Goal: Task Accomplishment & Management: Use online tool/utility

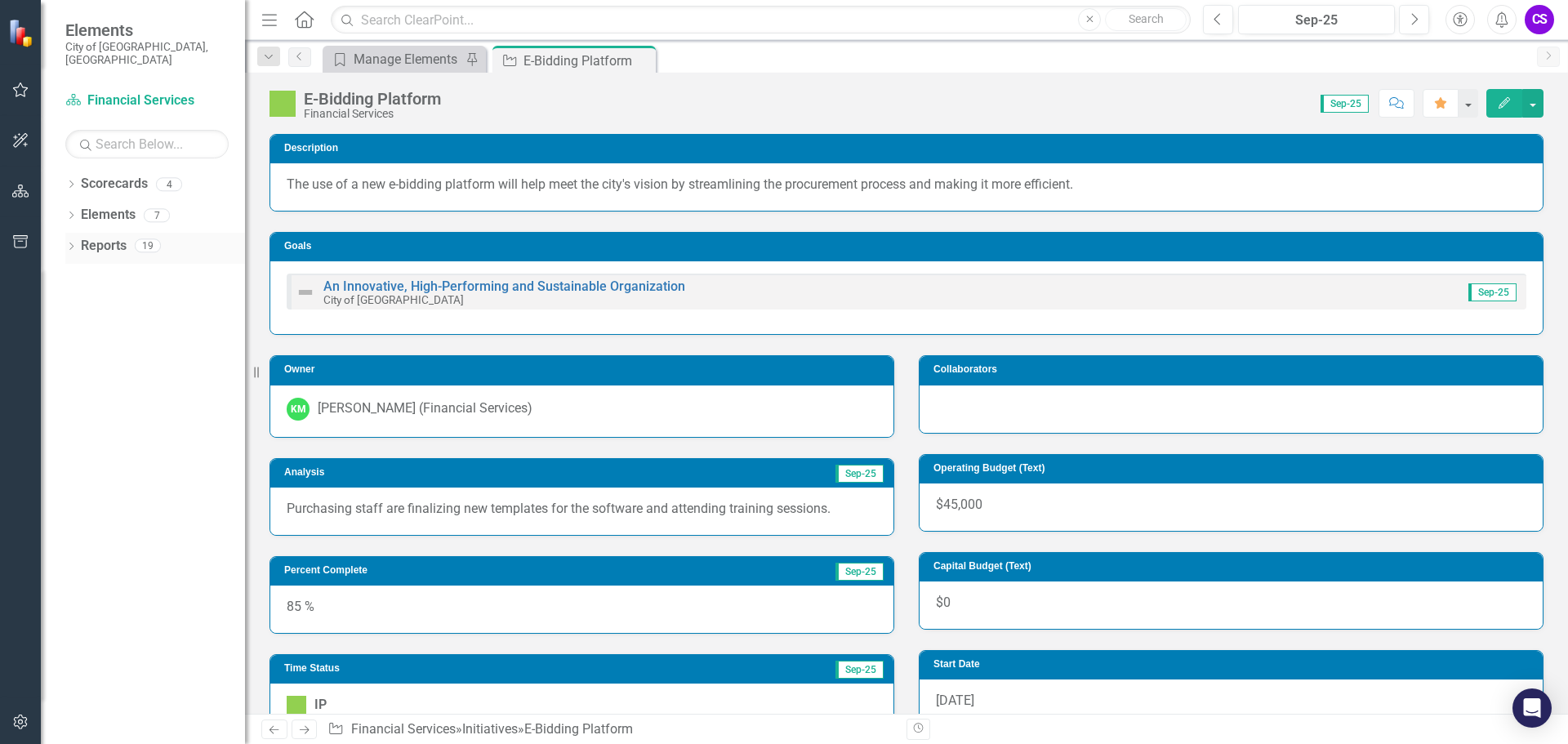
click at [97, 239] on link "Reports" at bounding box center [104, 246] width 46 height 18
click at [66, 241] on div "Dropdown" at bounding box center [71, 247] width 11 height 14
click at [115, 265] on link "Scorecard Scorecard" at bounding box center [130, 275] width 83 height 18
click at [78, 272] on icon "Dropdown" at bounding box center [78, 276] width 11 height 9
click at [106, 92] on link "Scorecard Financial Services" at bounding box center [147, 101] width 164 height 18
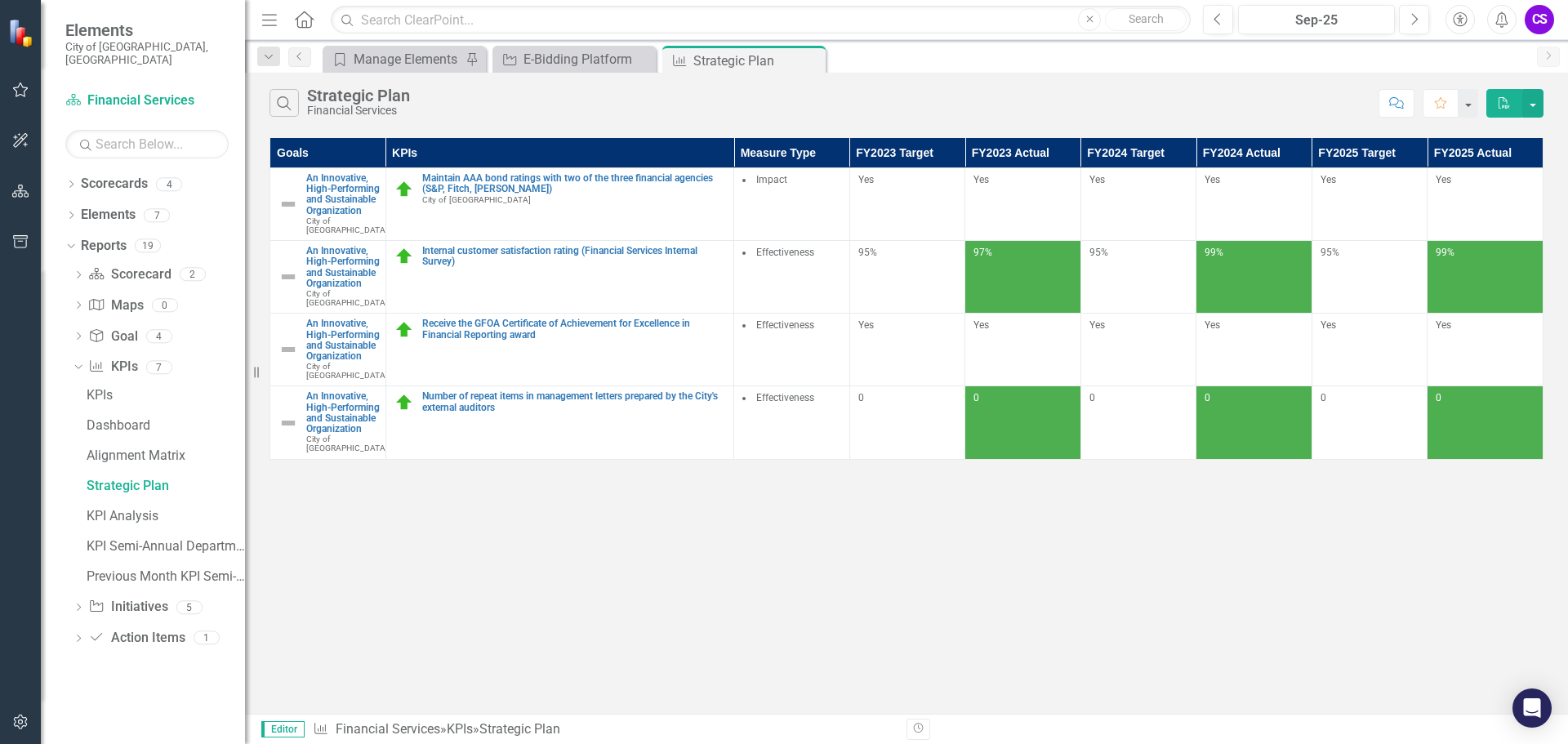
click at [1540, 23] on div "CS" at bounding box center [1540, 19] width 29 height 29
click at [1526, 113] on link "Help Support Center" at bounding box center [1488, 113] width 129 height 30
click at [16, 92] on icon "button" at bounding box center [20, 90] width 16 height 15
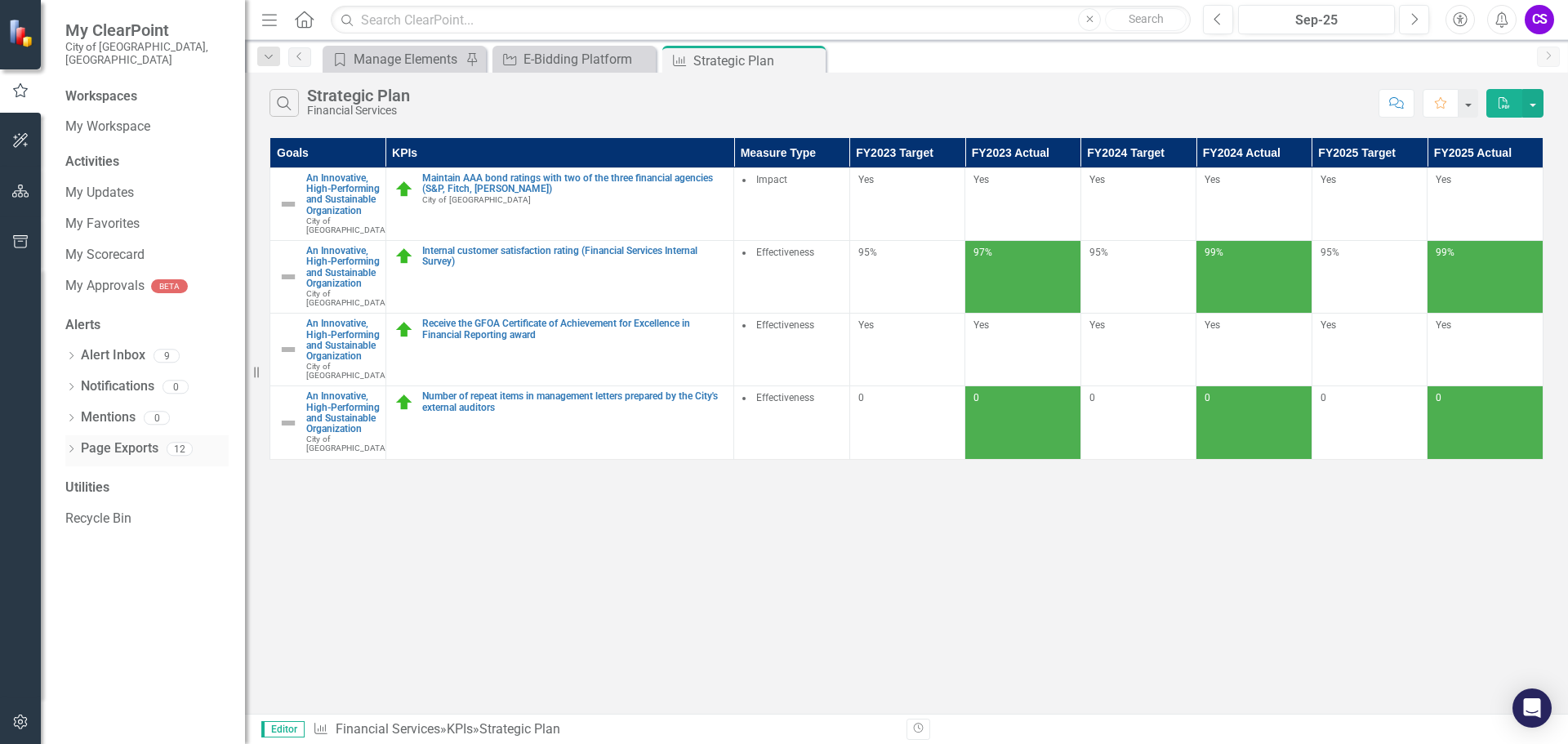
click at [100, 439] on link "Page Exports" at bounding box center [119, 448] width 77 height 18
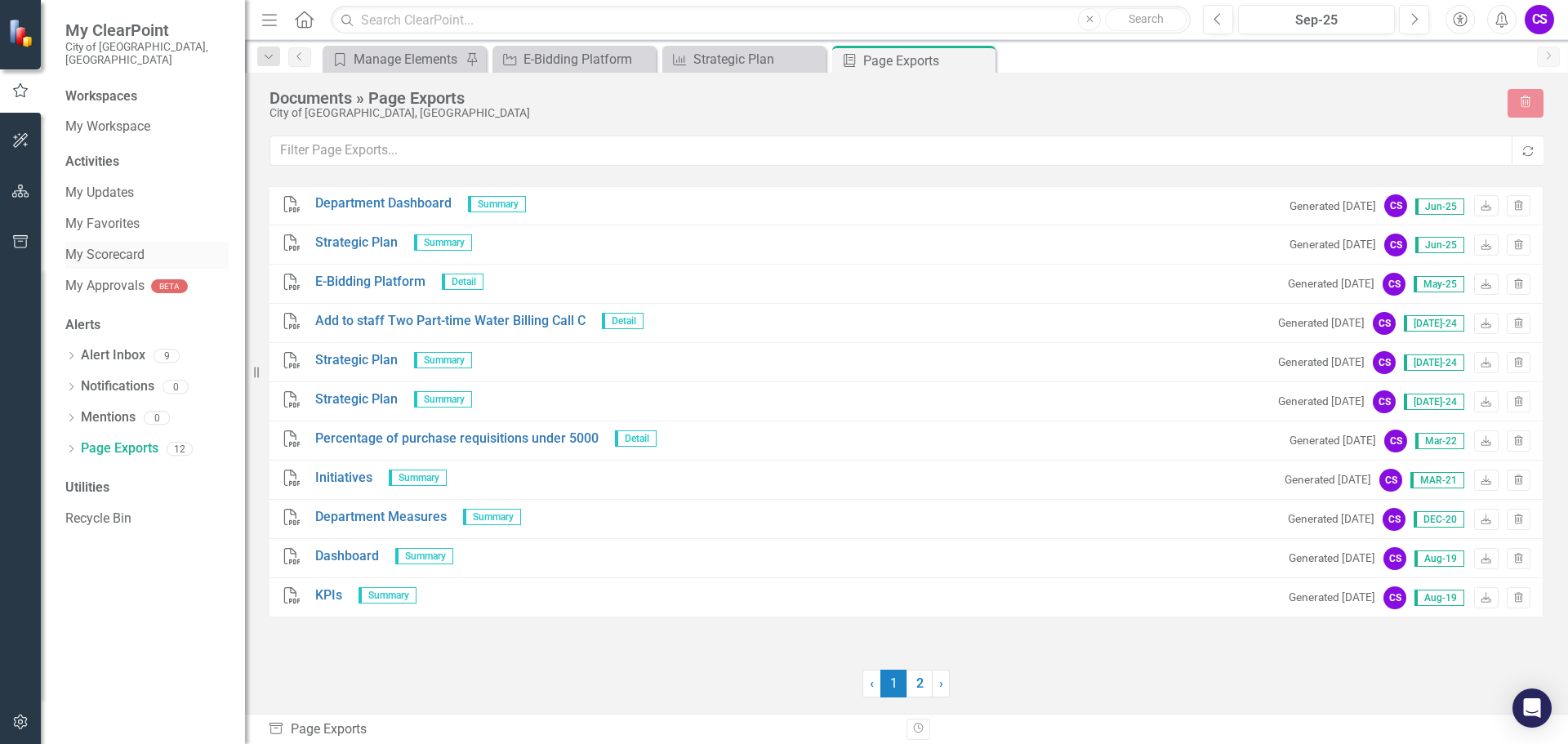
click at [91, 246] on link "My Scorecard" at bounding box center [147, 255] width 164 height 18
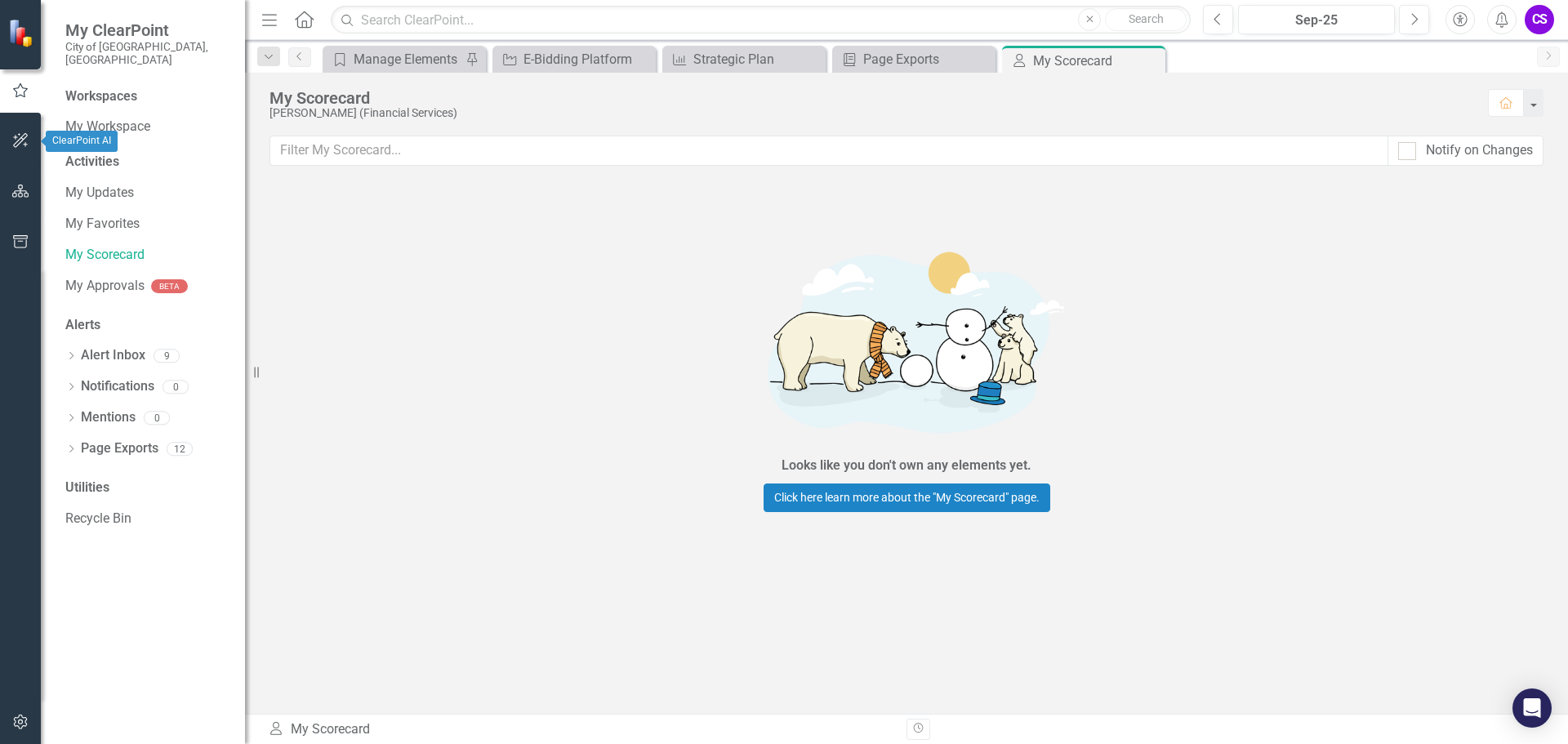
click at [14, 141] on icon "button" at bounding box center [20, 141] width 17 height 13
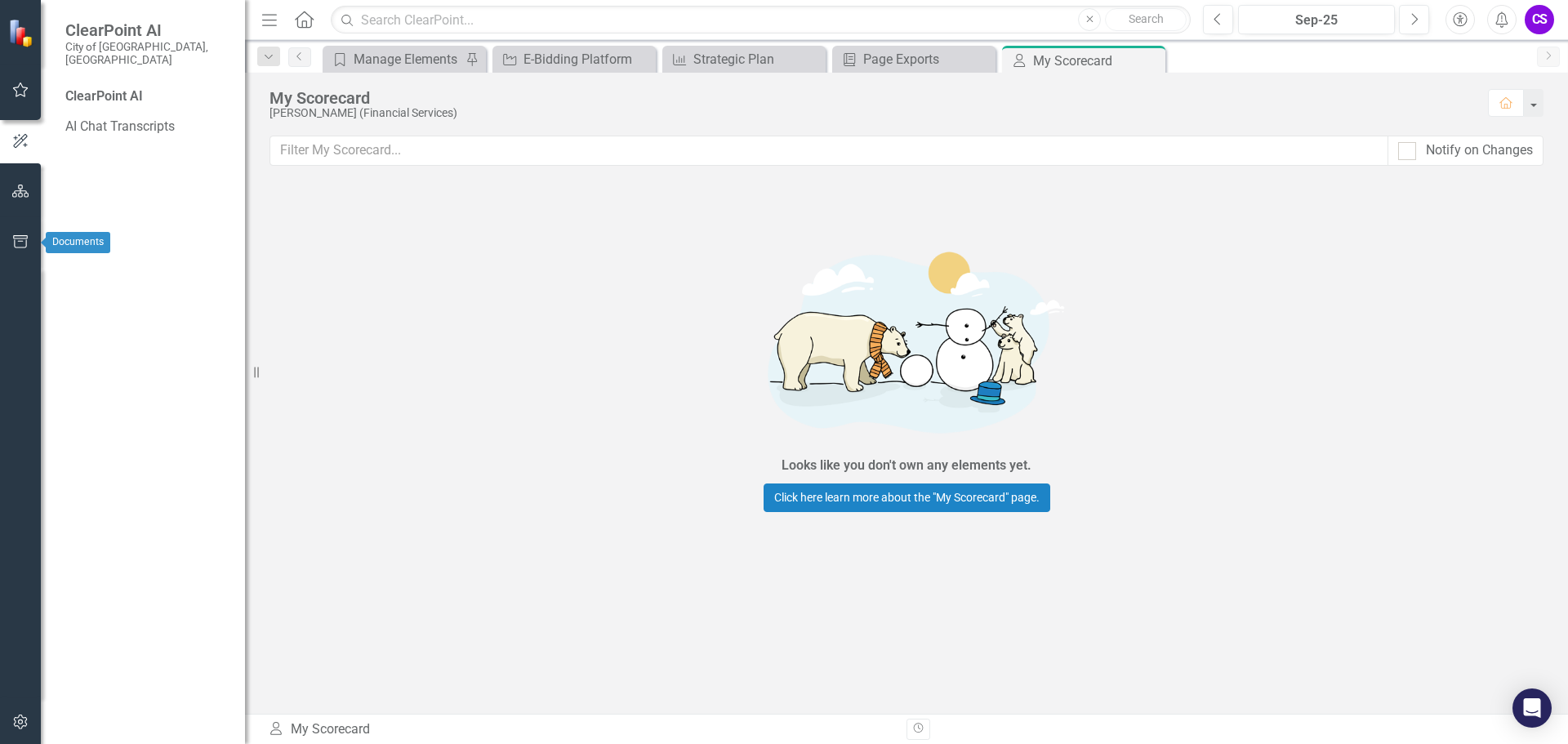
click at [18, 244] on icon "button" at bounding box center [20, 242] width 17 height 13
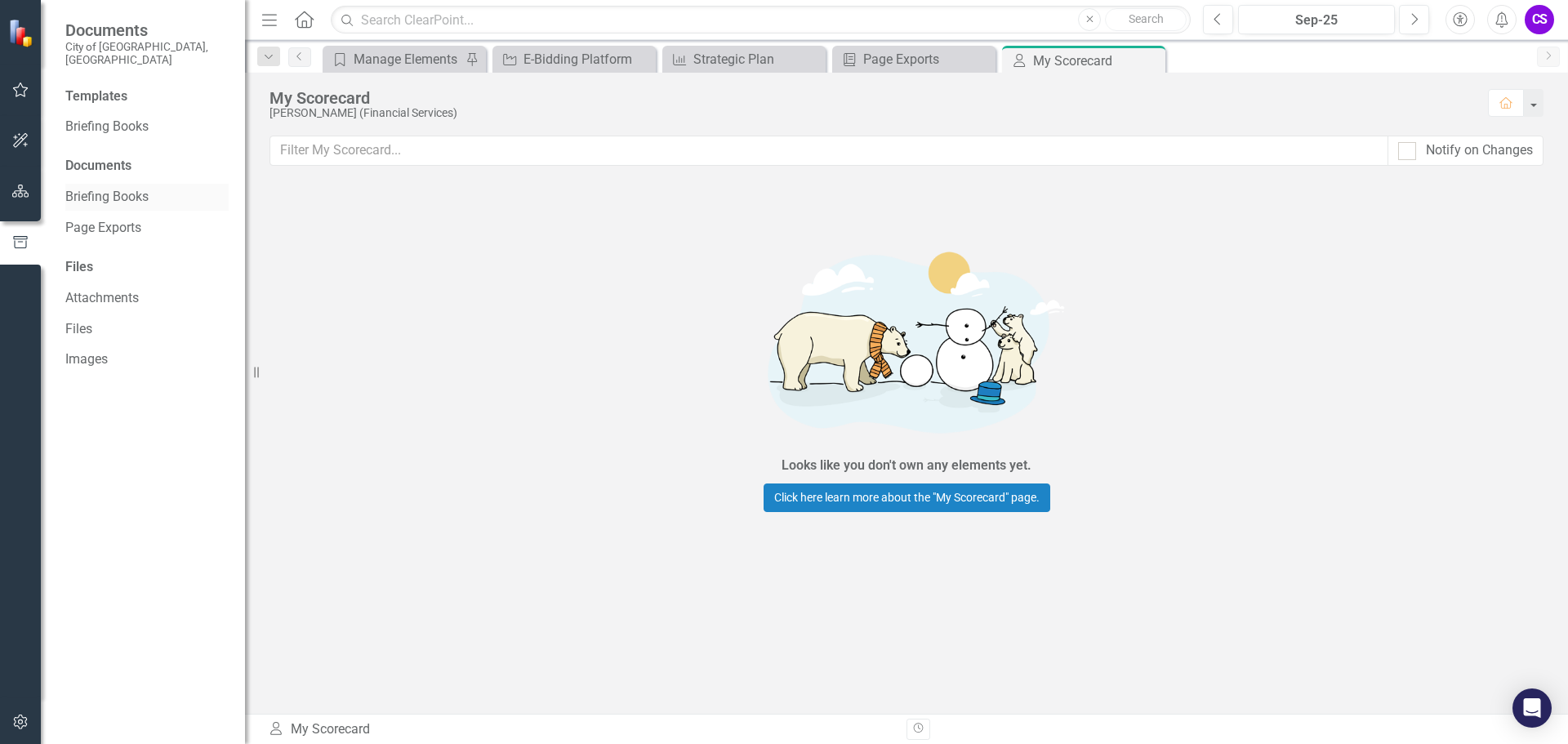
click at [85, 187] on link "Briefing Books" at bounding box center [147, 197] width 164 height 18
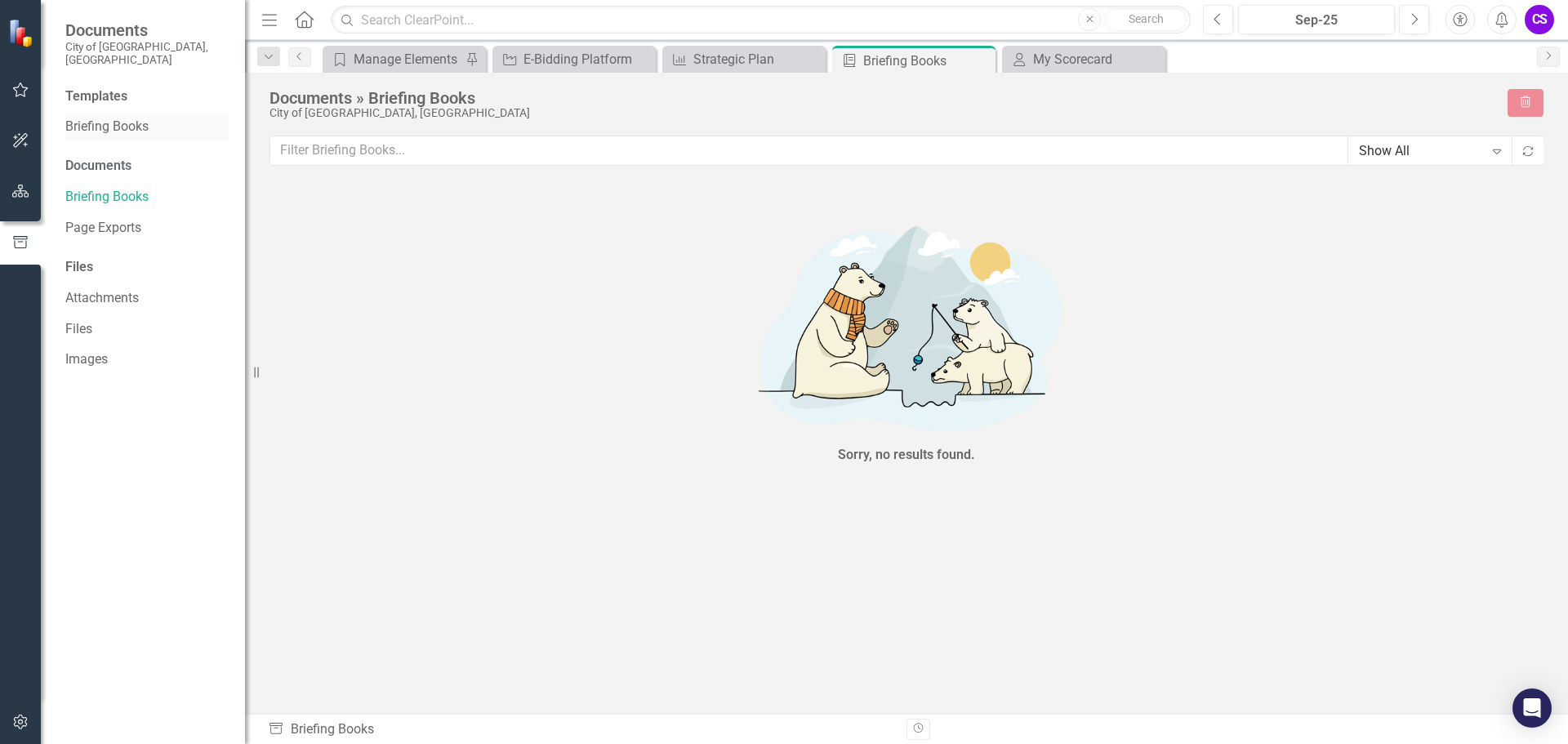
click at [88, 118] on link "Briefing Books" at bounding box center [147, 127] width 164 height 18
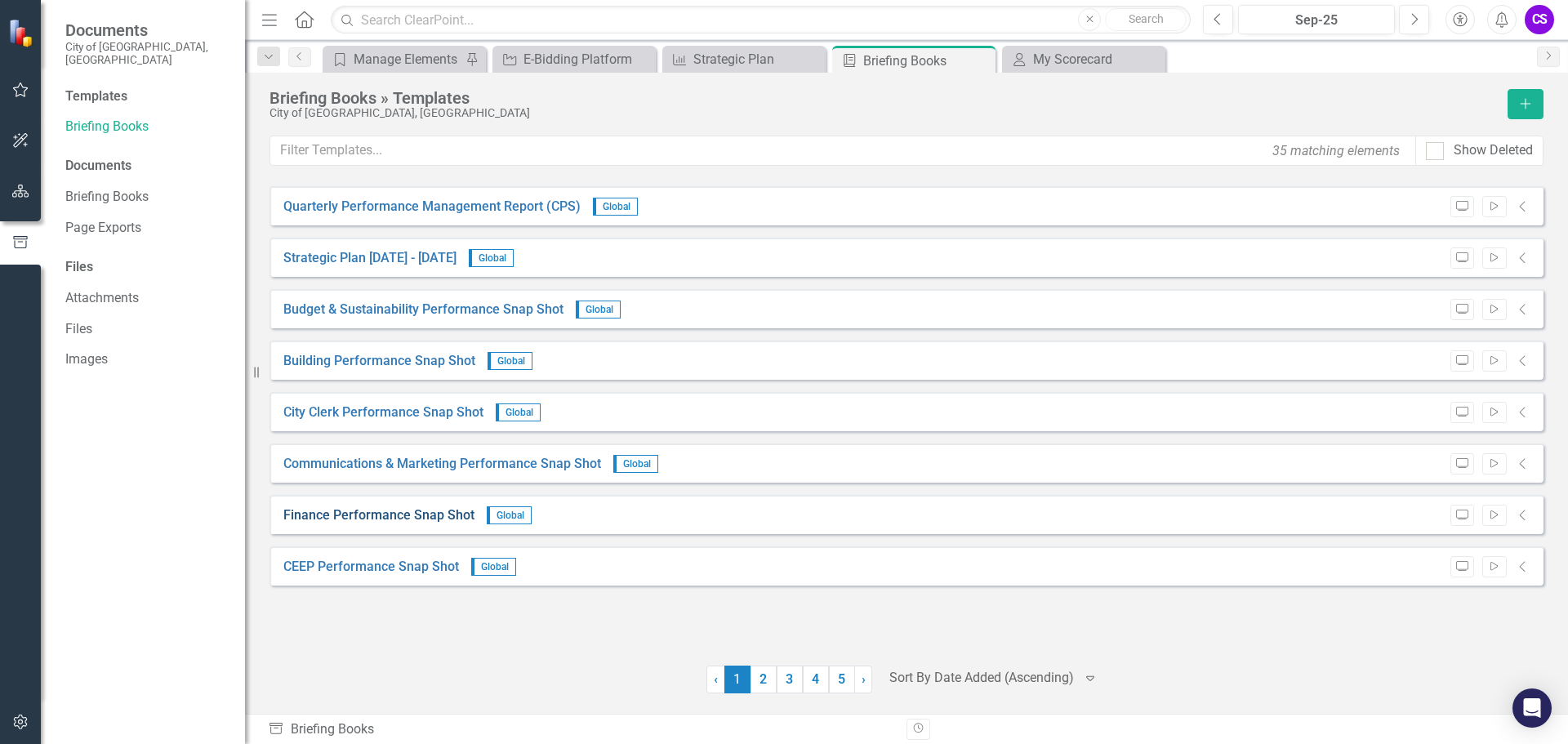
click at [332, 513] on link "Finance Performance Snap Shot" at bounding box center [378, 515] width 191 height 18
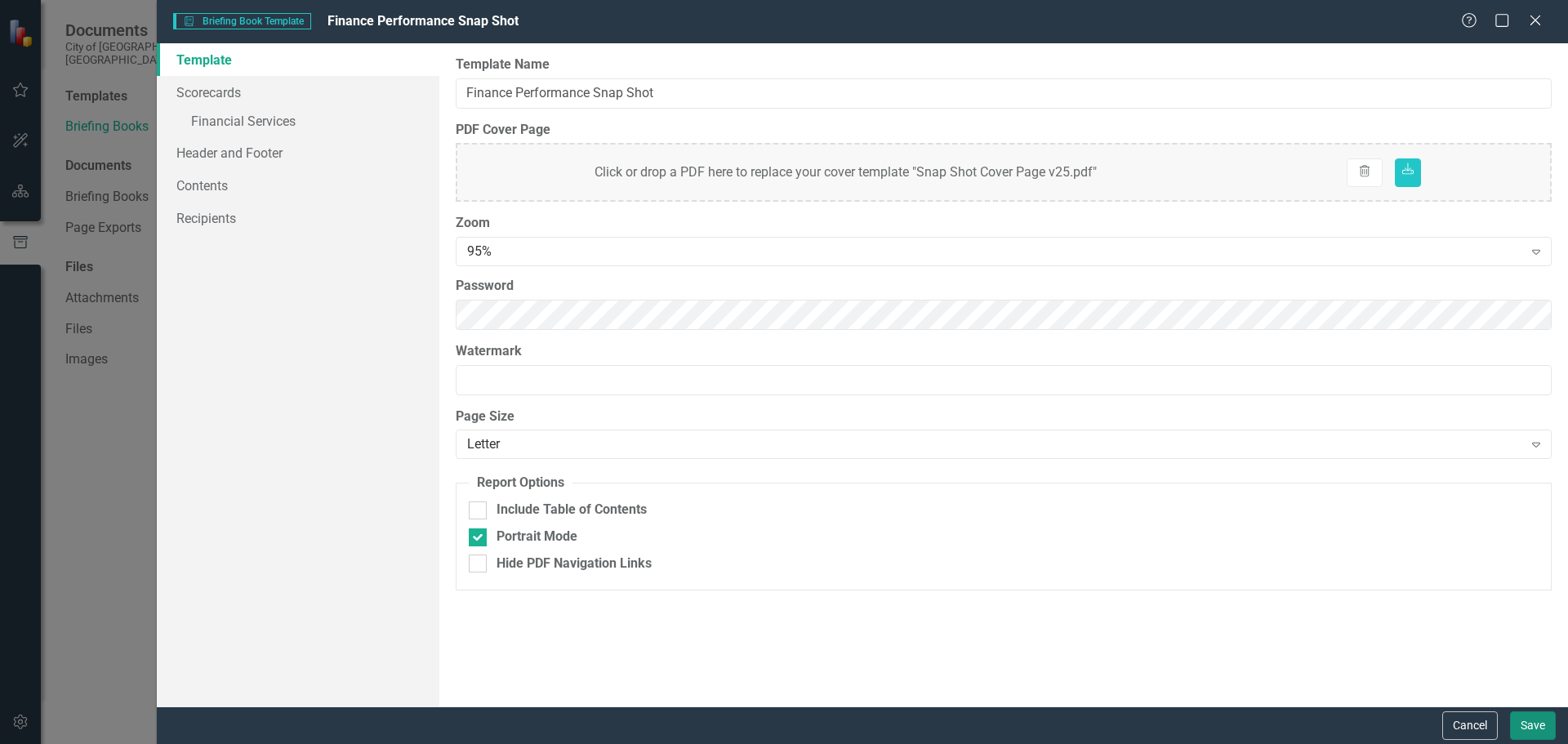
click at [1532, 725] on button "Save" at bounding box center [1533, 725] width 46 height 28
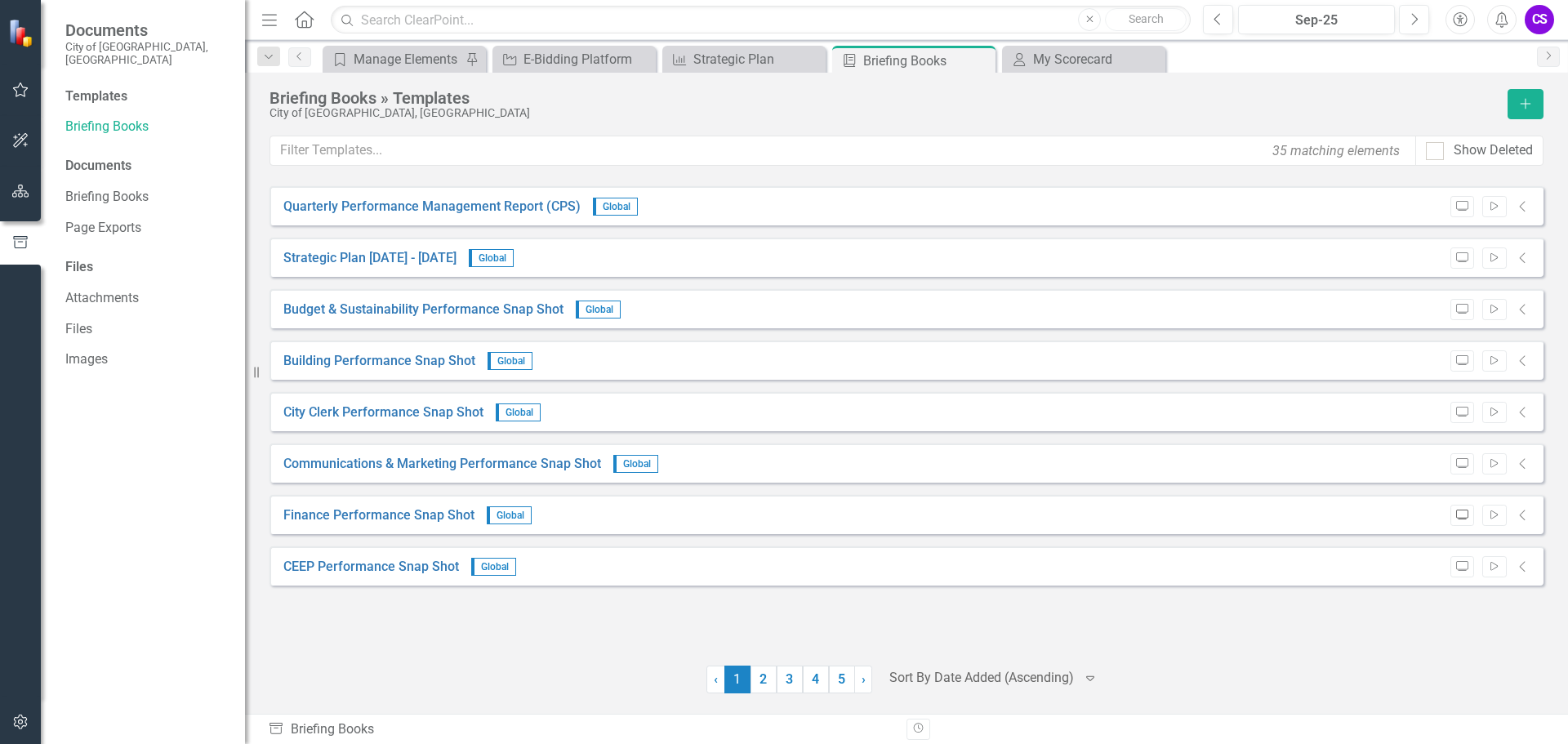
click at [1461, 517] on icon "Preview" at bounding box center [1461, 515] width 12 height 10
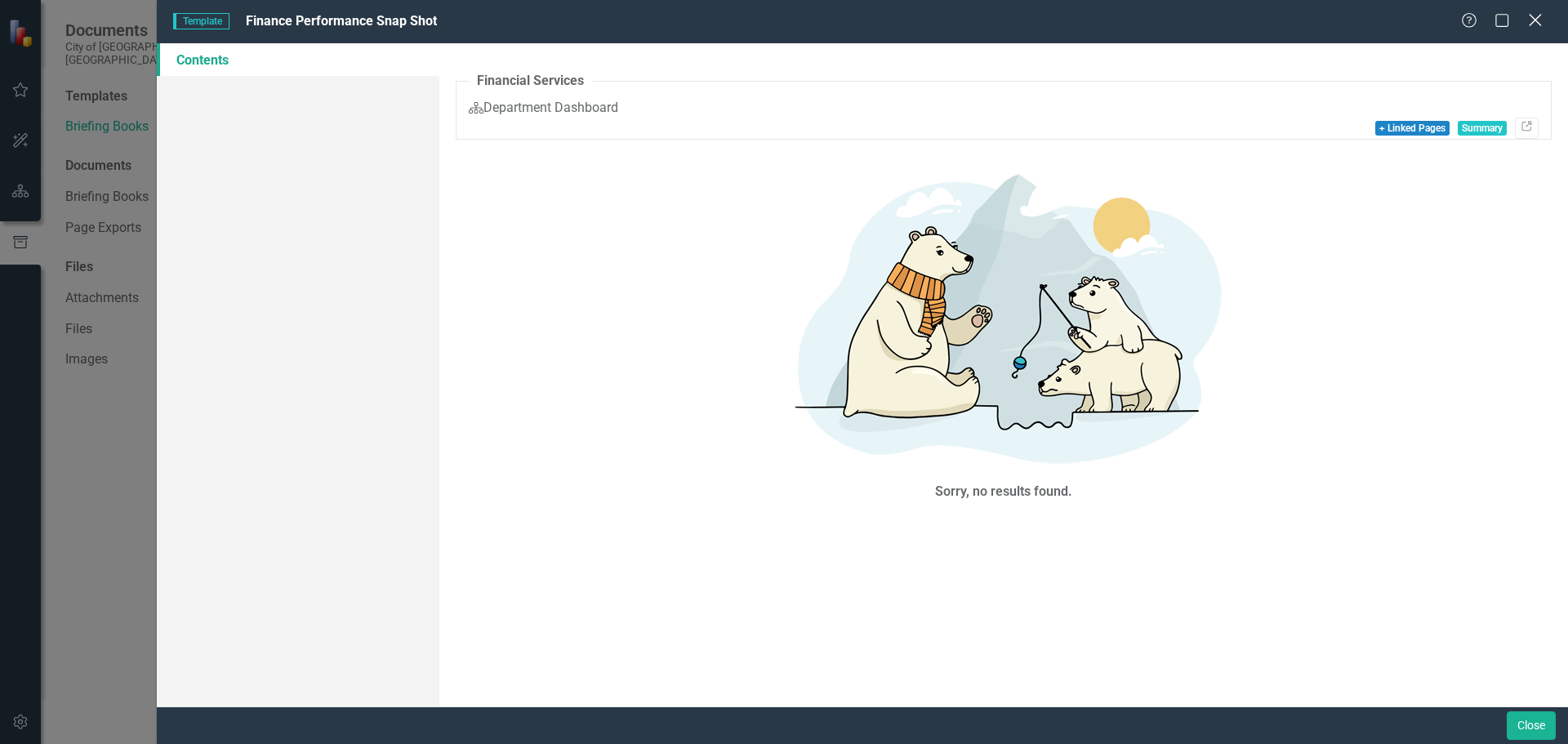
click at [1530, 17] on icon "Close" at bounding box center [1535, 19] width 20 height 16
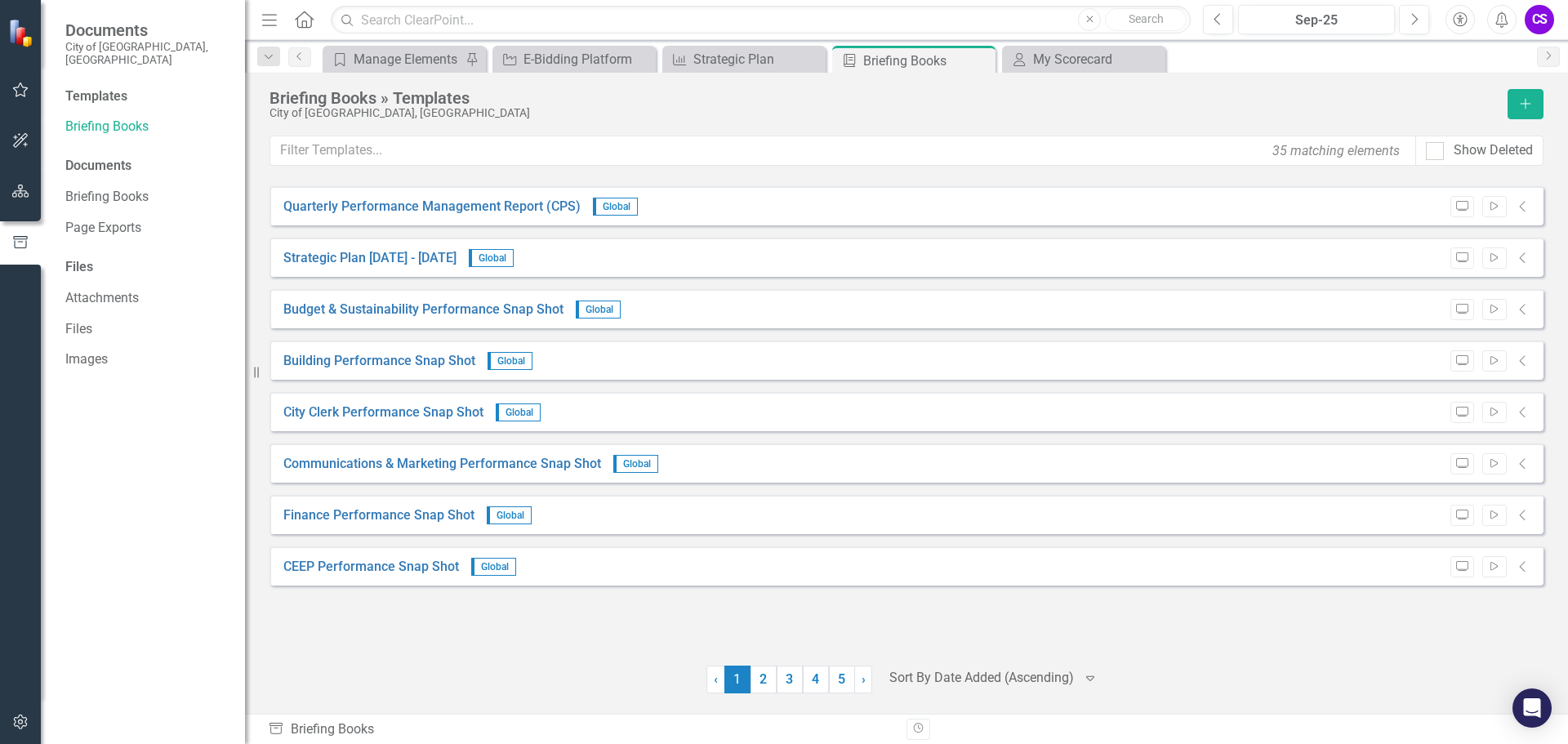
click at [1534, 20] on div "CS" at bounding box center [1540, 19] width 29 height 29
click at [12, 191] on icon "button" at bounding box center [20, 191] width 17 height 13
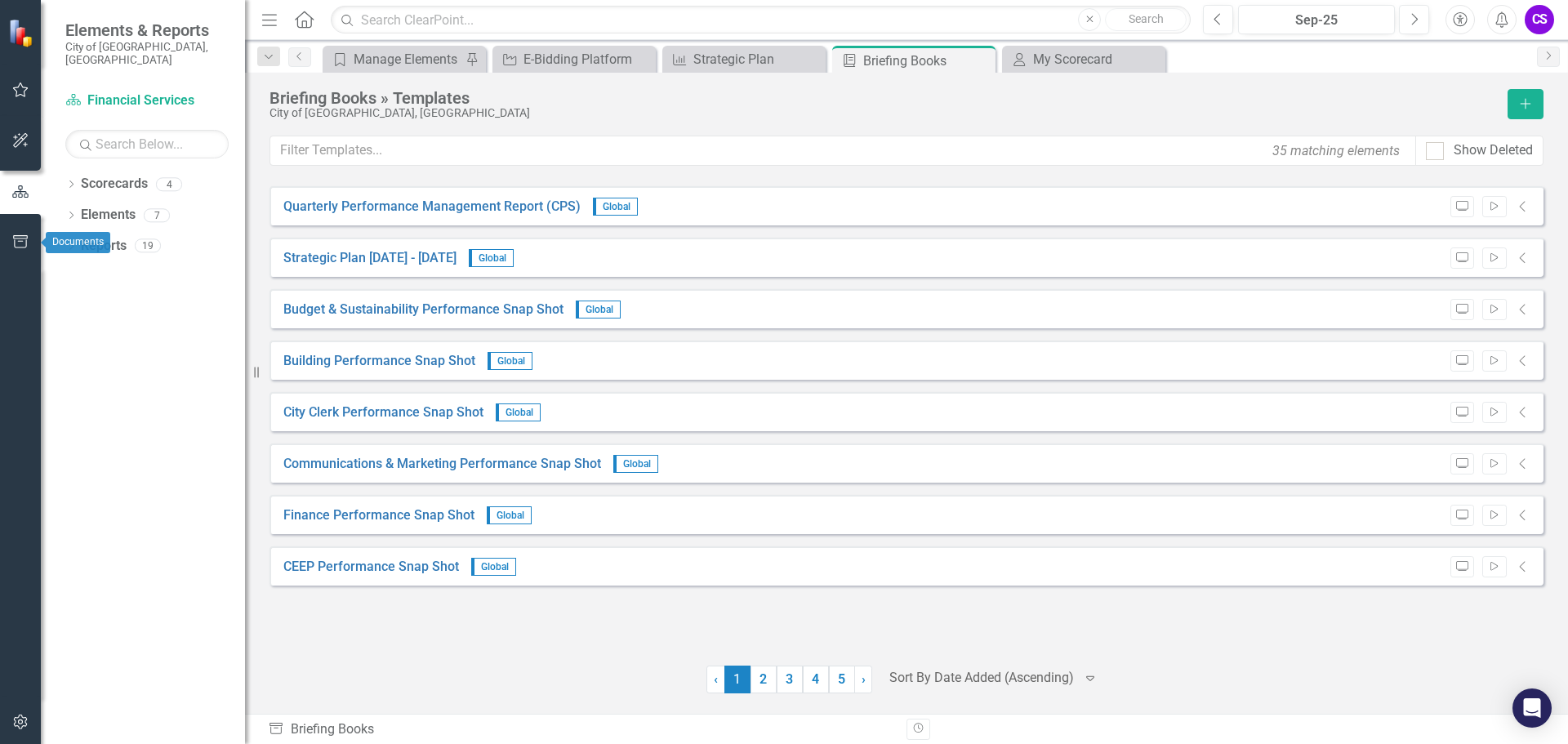
click at [21, 236] on icon "button" at bounding box center [20, 242] width 15 height 13
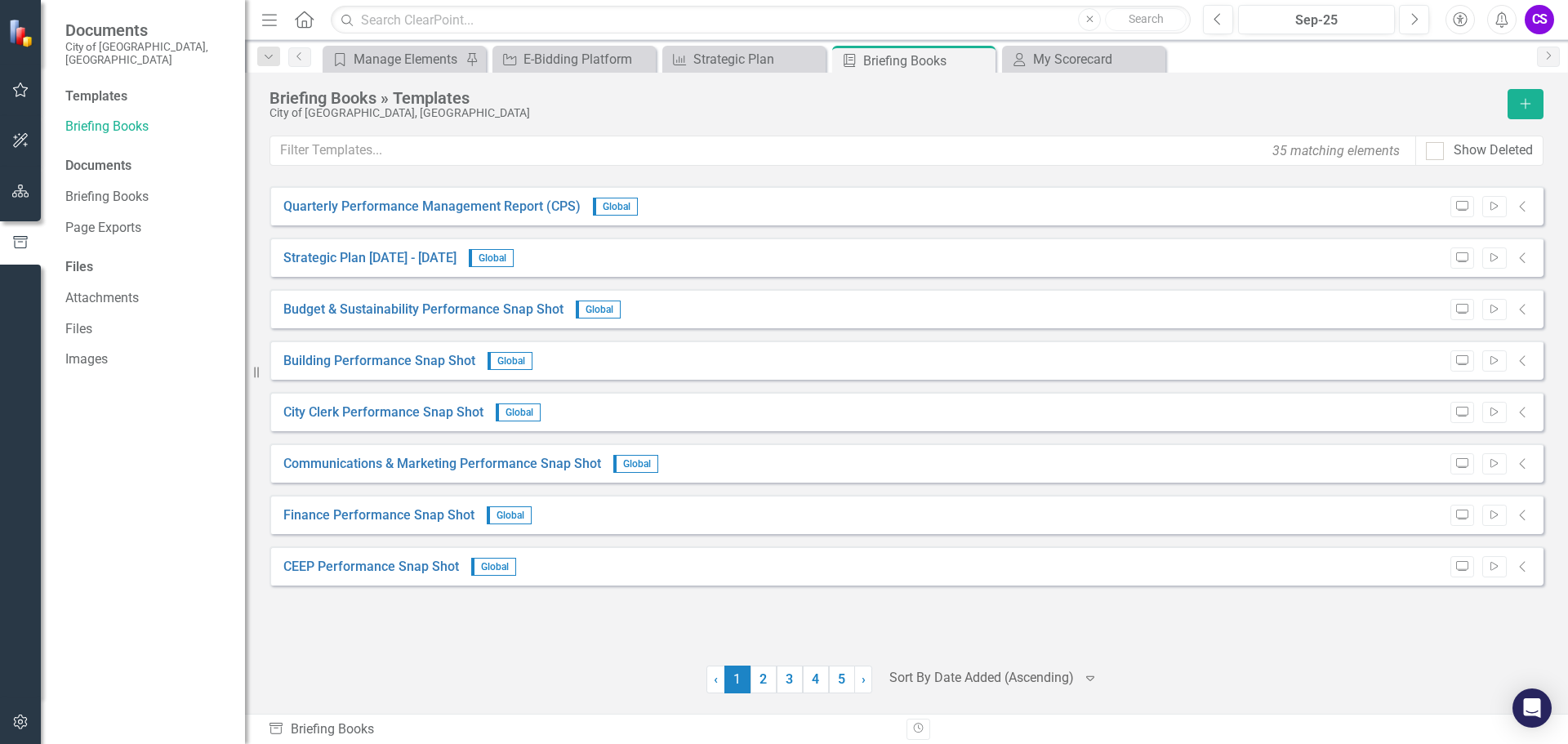
click at [305, 20] on icon "Home" at bounding box center [303, 19] width 21 height 17
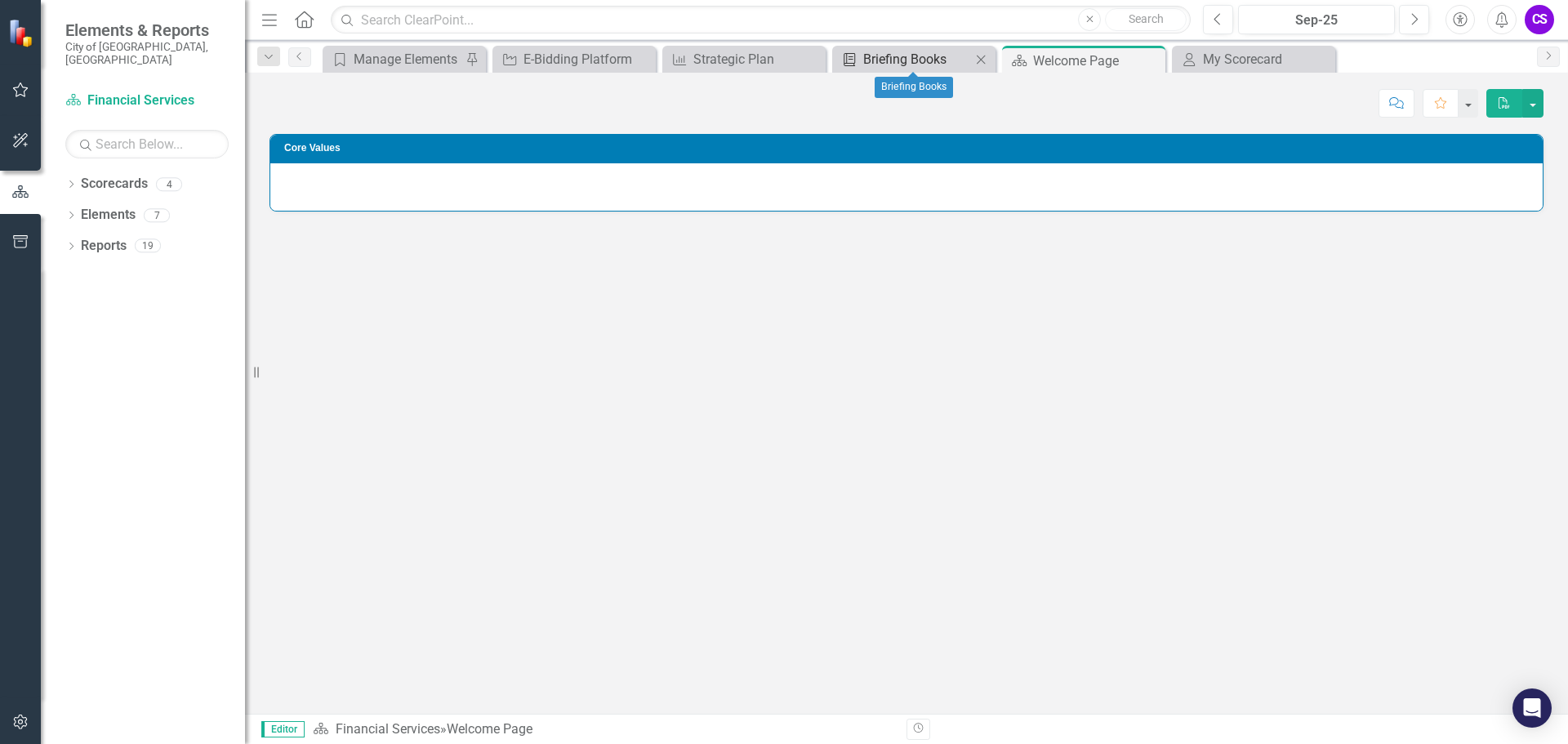
click at [908, 56] on div "Briefing Books" at bounding box center [917, 59] width 107 height 20
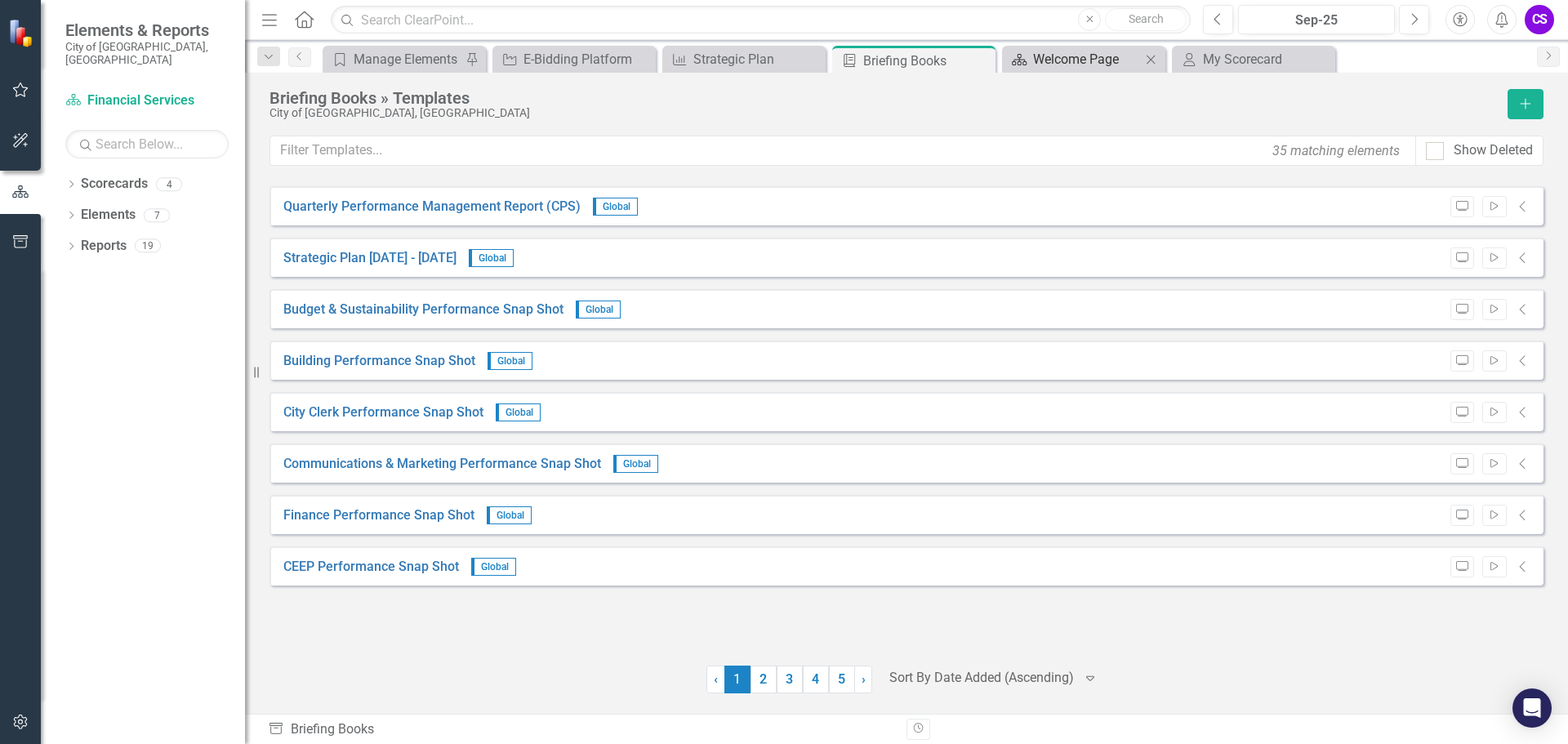
click at [1049, 55] on div "Welcome Page" at bounding box center [1087, 59] width 107 height 20
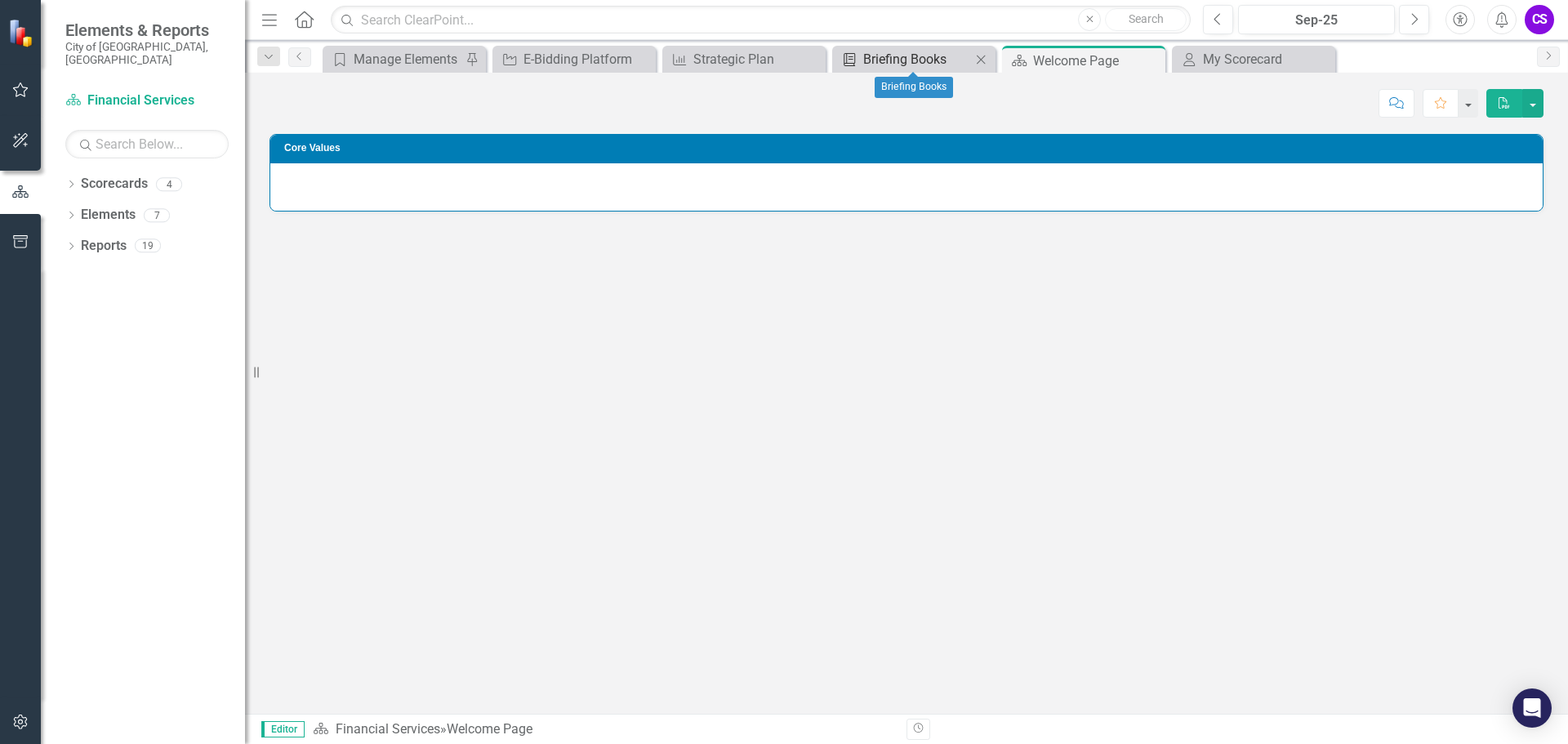
click at [924, 53] on div "Briefing Books" at bounding box center [917, 59] width 107 height 20
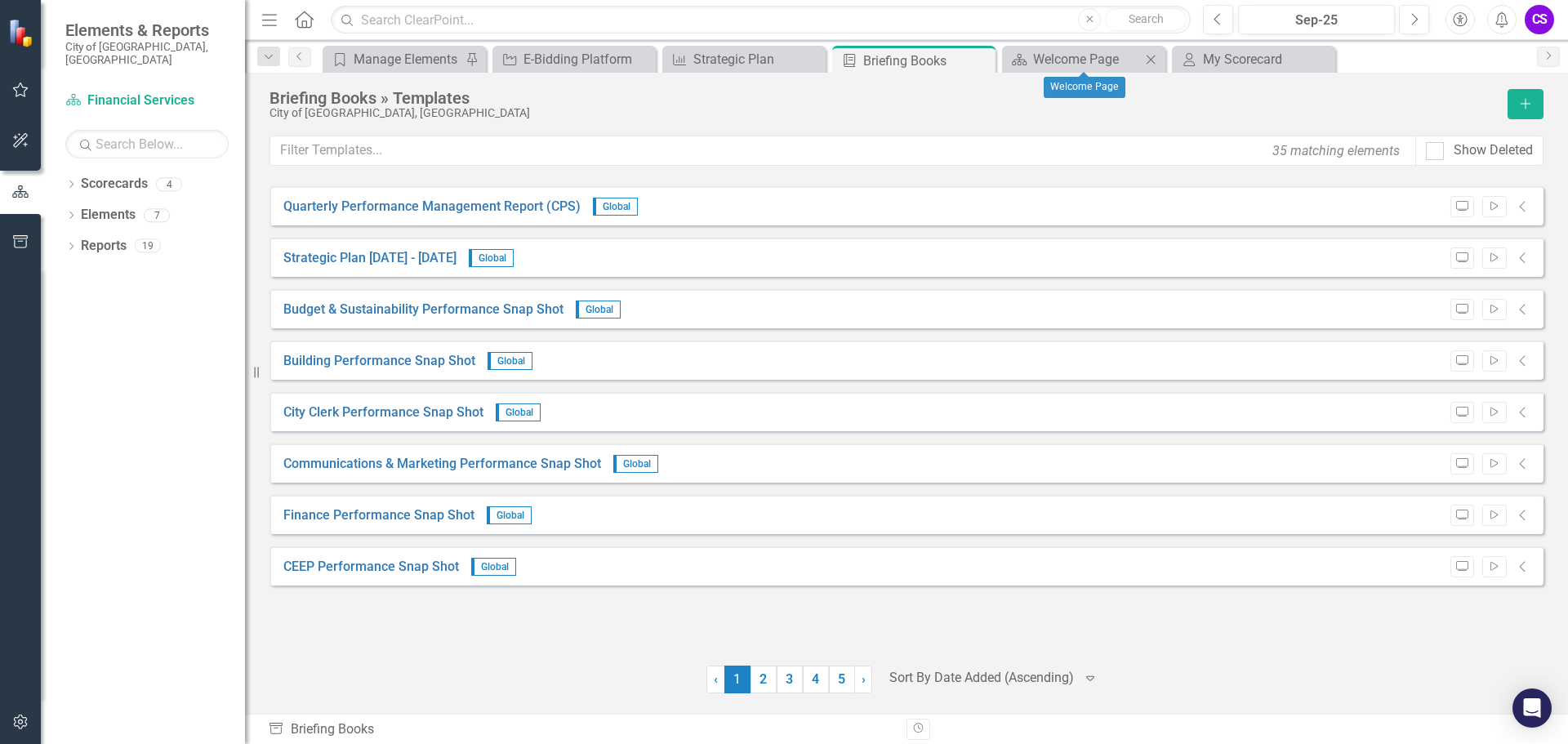
click at [1154, 55] on icon "Close" at bounding box center [1151, 60] width 17 height 13
click at [1065, 58] on div "My Scorecard" at bounding box center [1087, 59] width 107 height 20
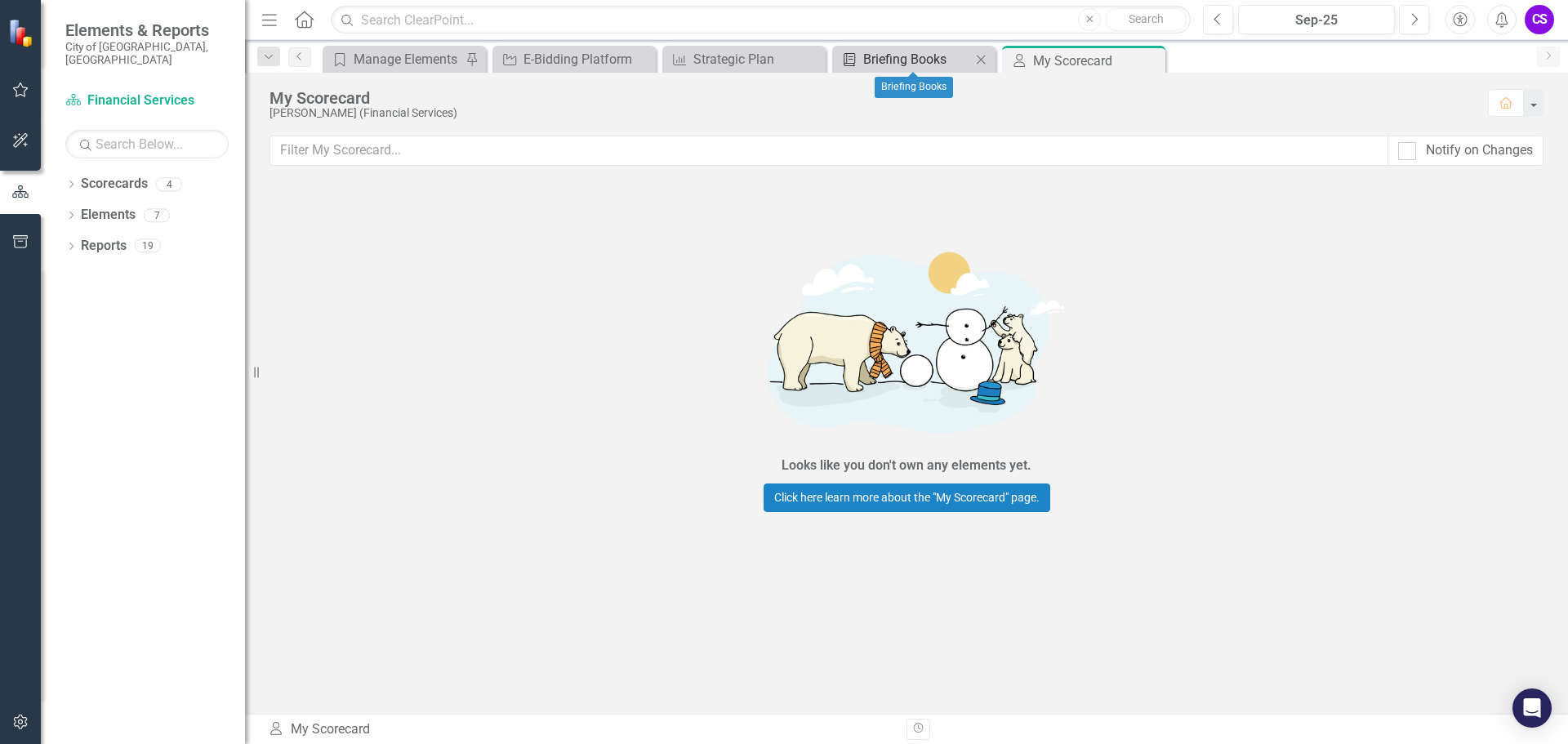
click at [896, 55] on div "Briefing Books" at bounding box center [917, 59] width 107 height 20
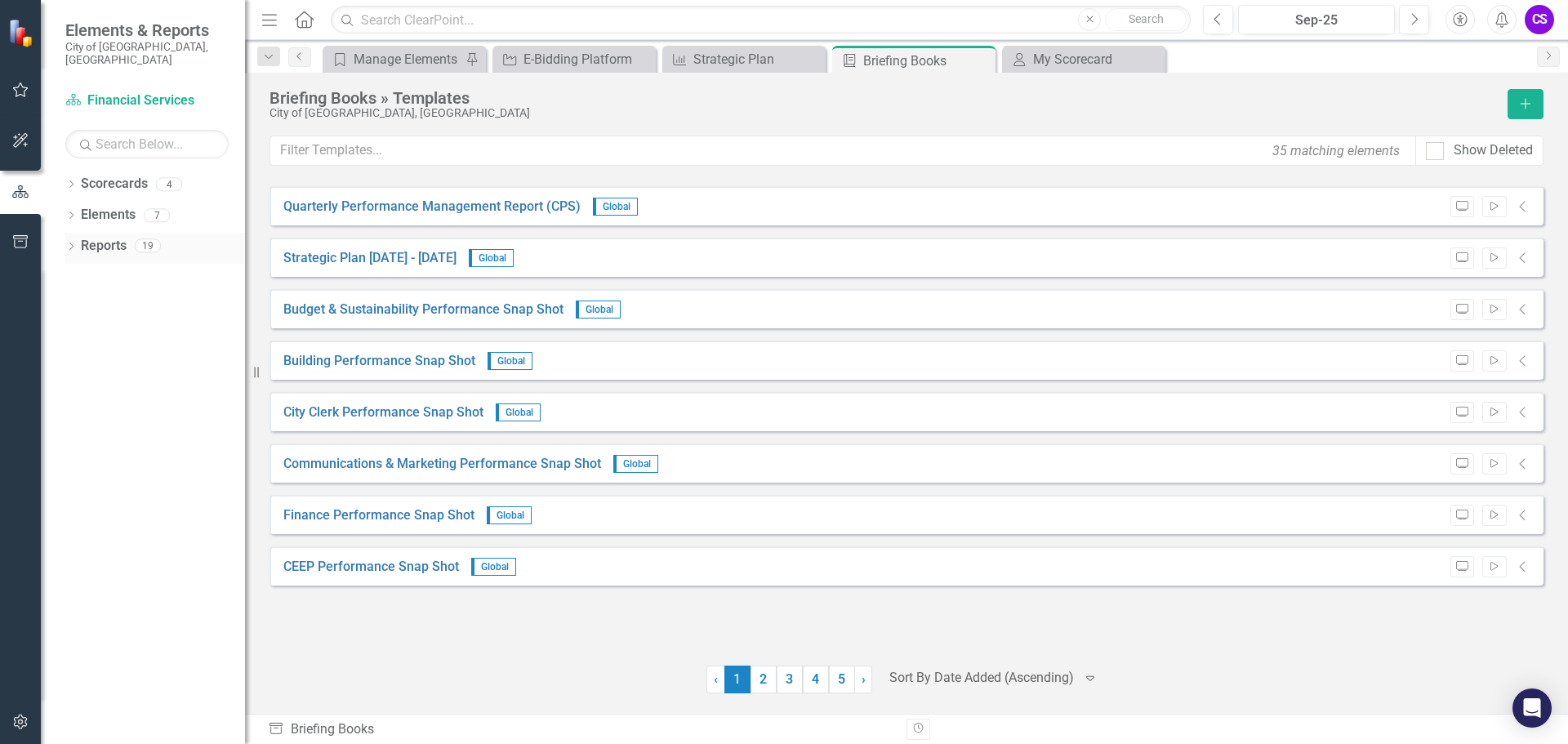
click at [105, 237] on link "Reports" at bounding box center [104, 246] width 46 height 18
click at [322, 521] on link "Finance Performance Snap Shot" at bounding box center [378, 515] width 191 height 18
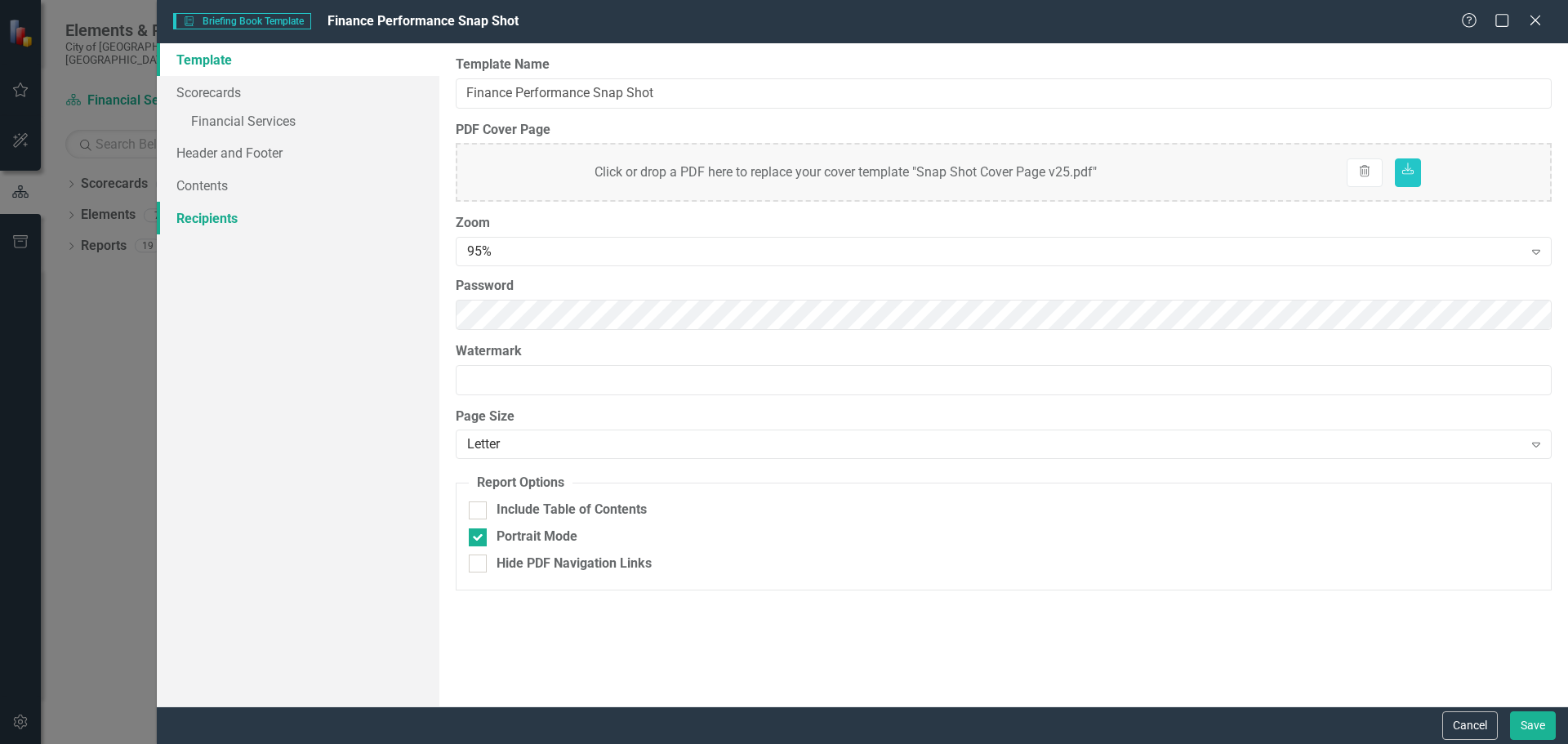
click at [237, 213] on link "Recipients" at bounding box center [299, 219] width 283 height 33
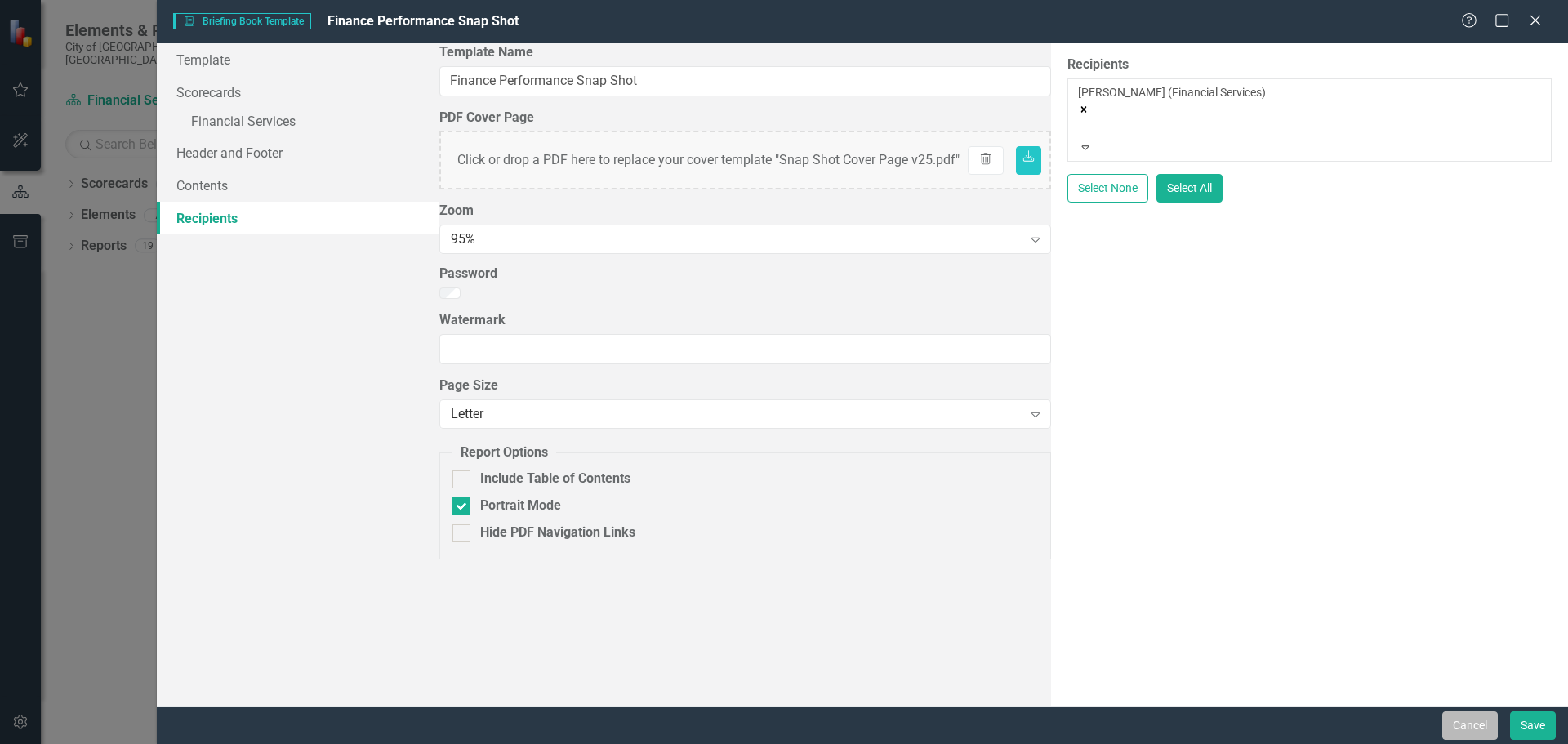
click at [1461, 721] on button "Cancel" at bounding box center [1470, 725] width 55 height 28
